Goal: Transaction & Acquisition: Purchase product/service

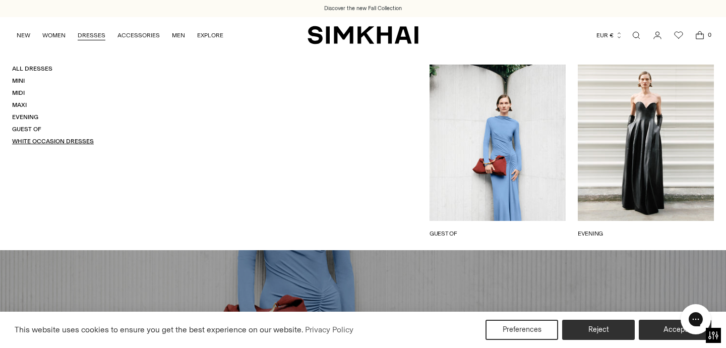
click at [45, 144] on link "White Occasion Dresses" at bounding box center [53, 141] width 82 height 7
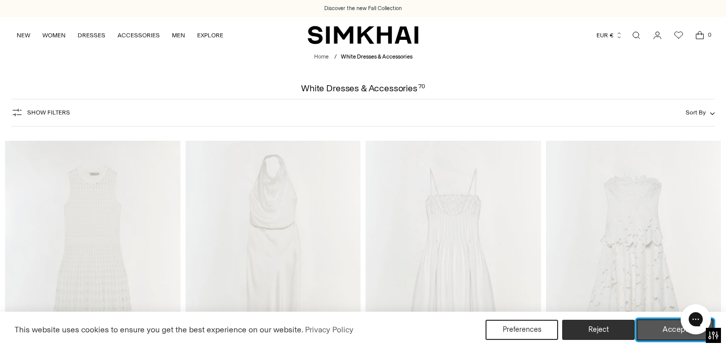
click at [662, 332] on button "Accept" at bounding box center [674, 329] width 77 height 21
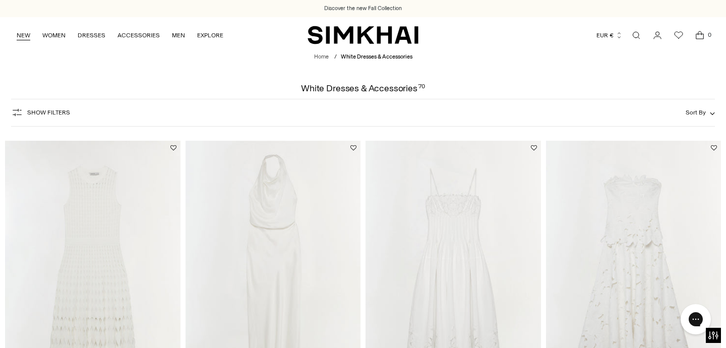
click at [24, 38] on link "NEW" at bounding box center [24, 35] width 14 height 22
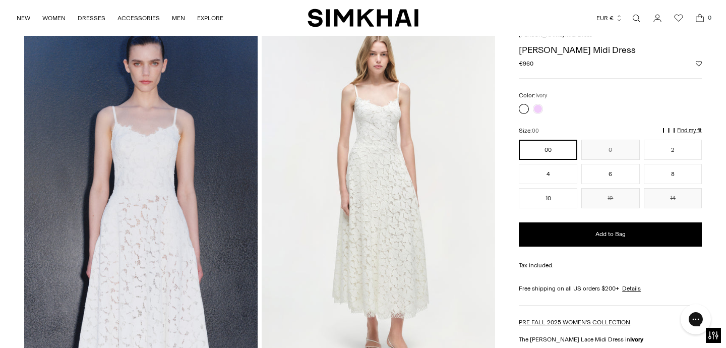
scroll to position [46, 0]
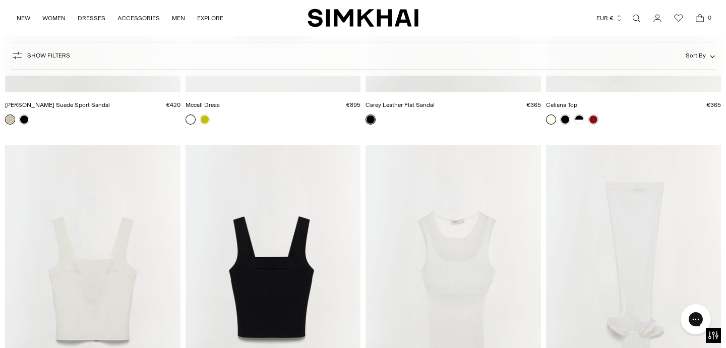
scroll to position [22322, 0]
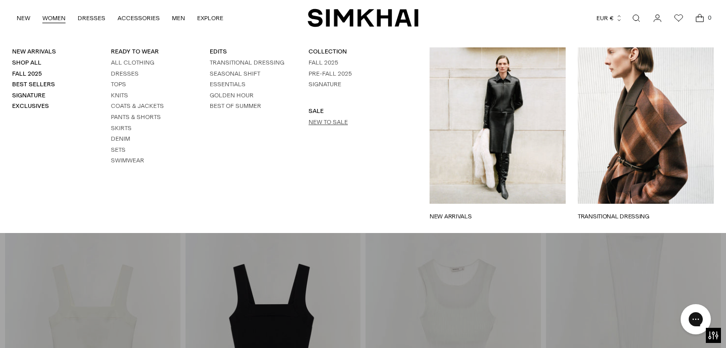
click at [316, 120] on link "New to Sale" at bounding box center [327, 121] width 39 height 7
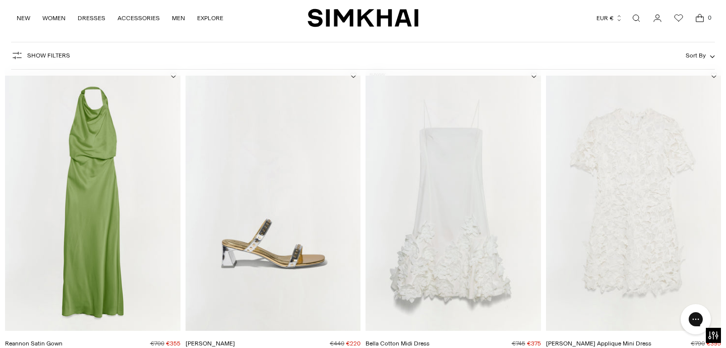
scroll to position [113, 0]
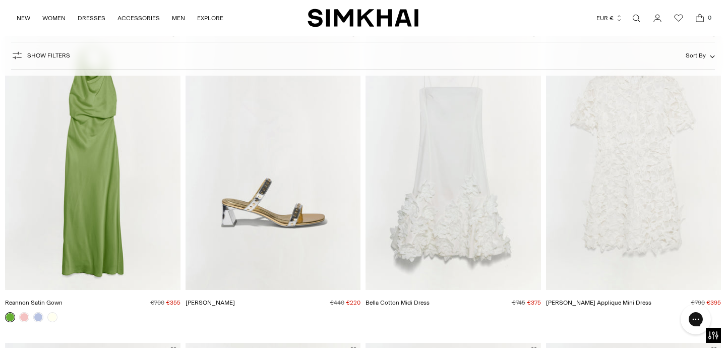
click at [0, 0] on img "Darla Applique Mini Dress" at bounding box center [0, 0] width 0 height 0
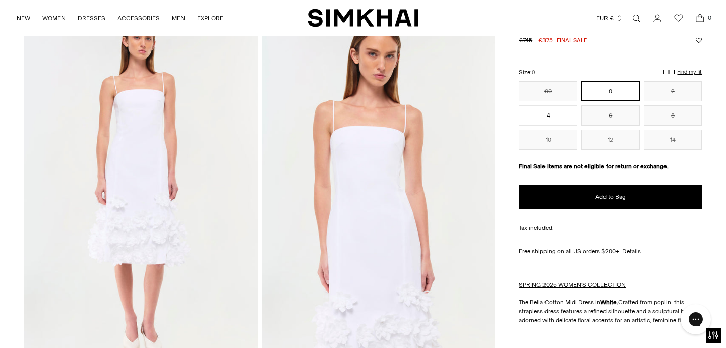
scroll to position [48, 0]
